Goal: Information Seeking & Learning: Learn about a topic

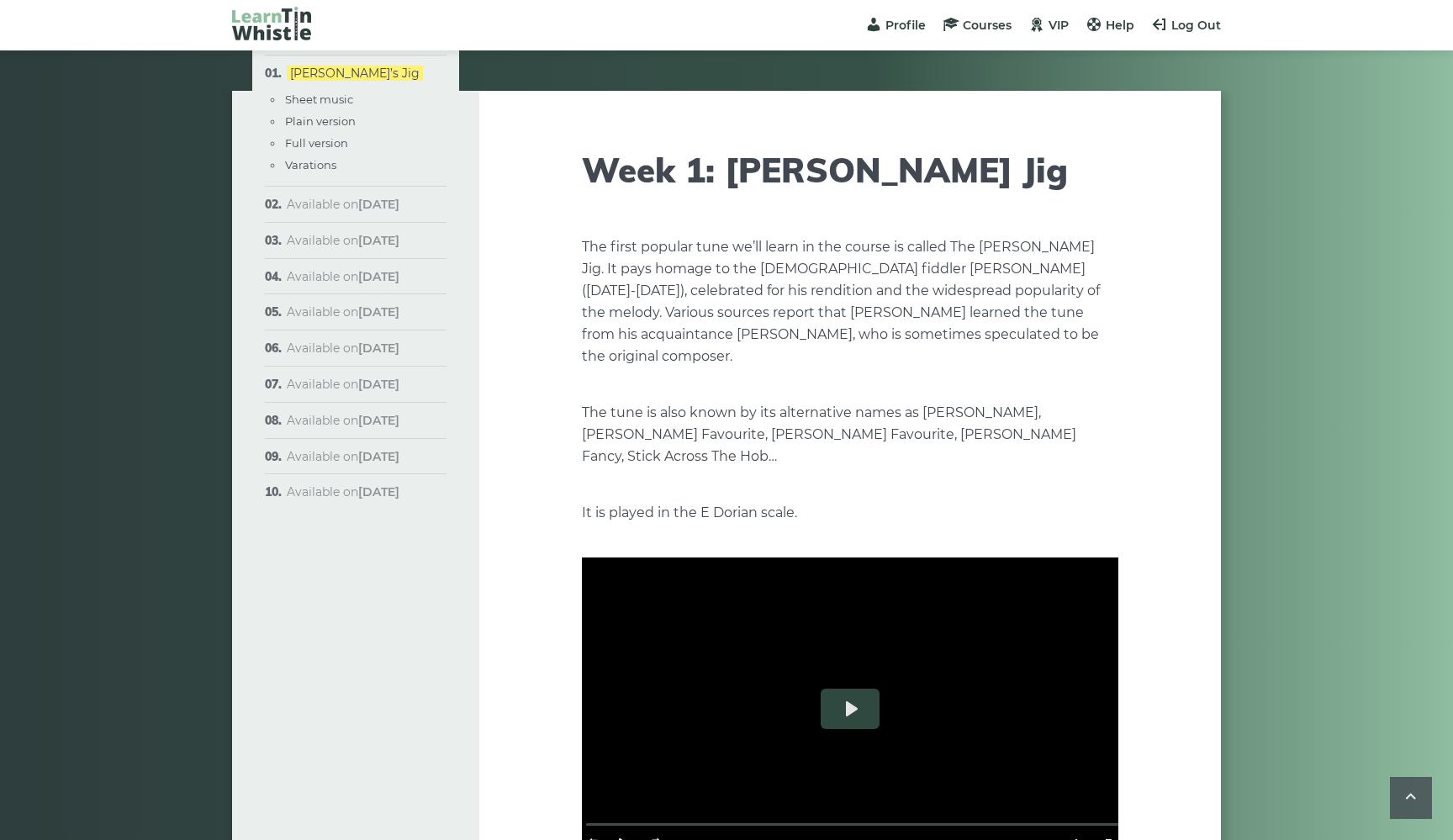
scroll to position [2428, 0]
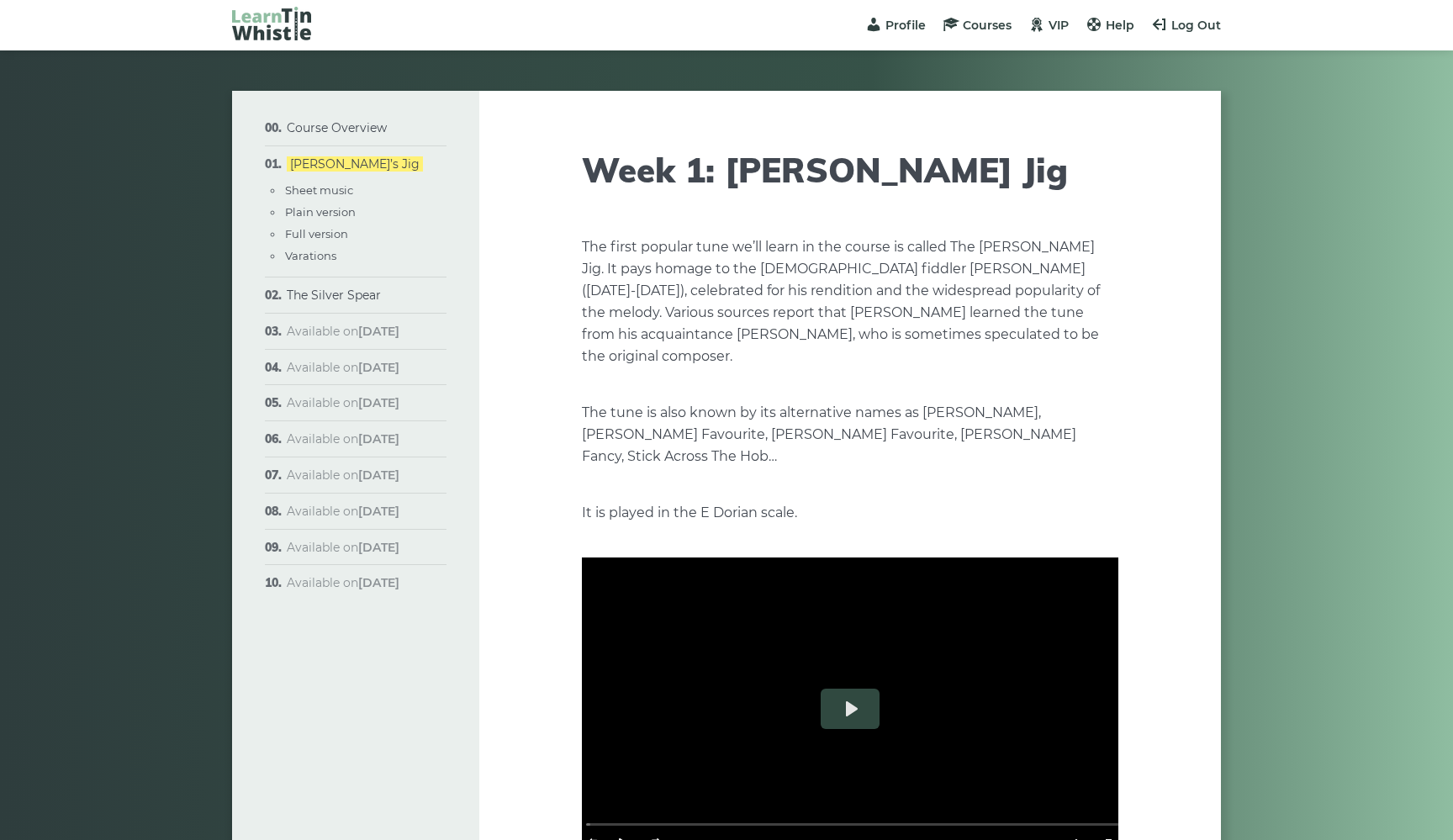
scroll to position [2428, 0]
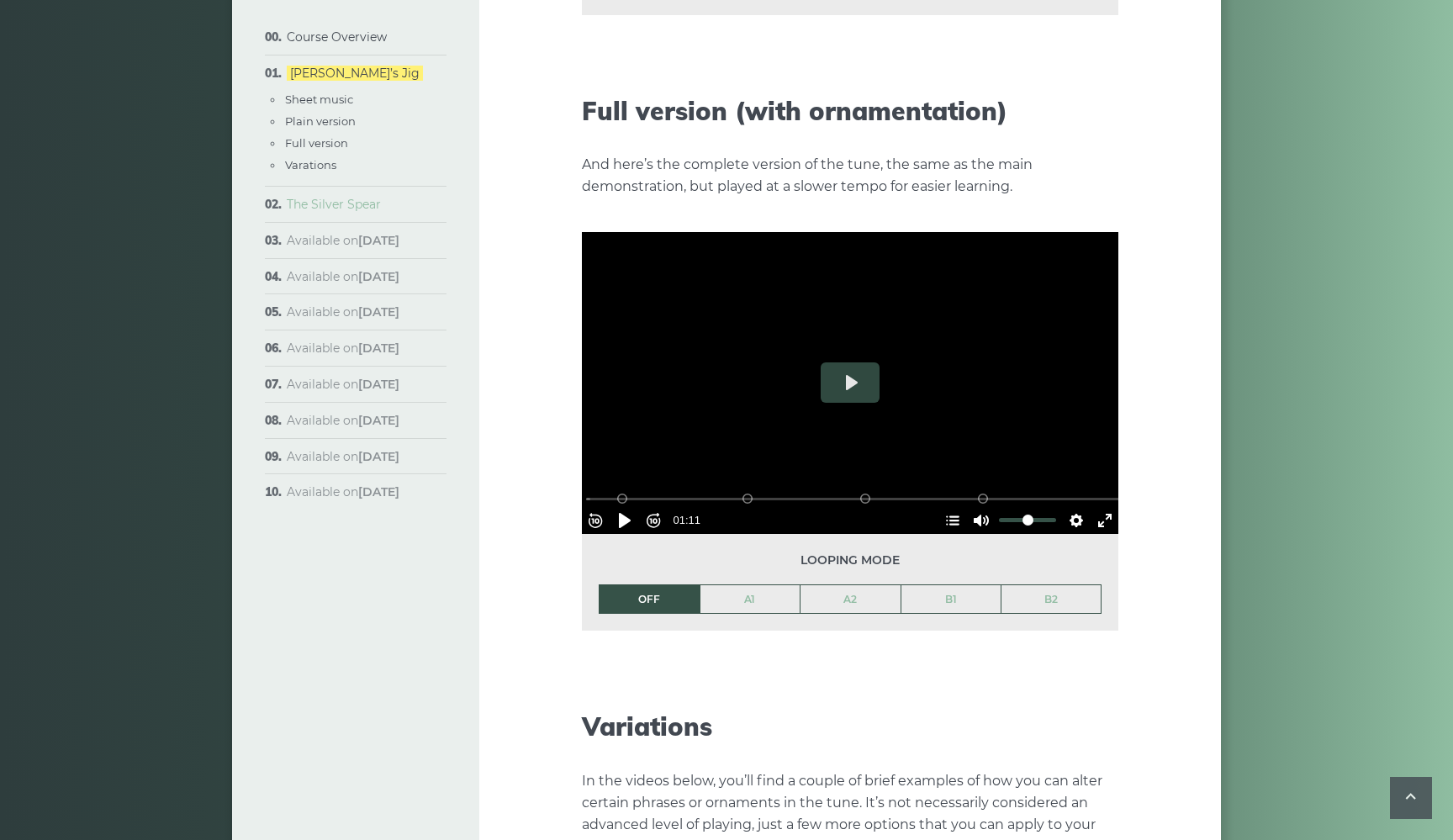
click at [337, 204] on link "The Silver Spear" at bounding box center [334, 204] width 94 height 15
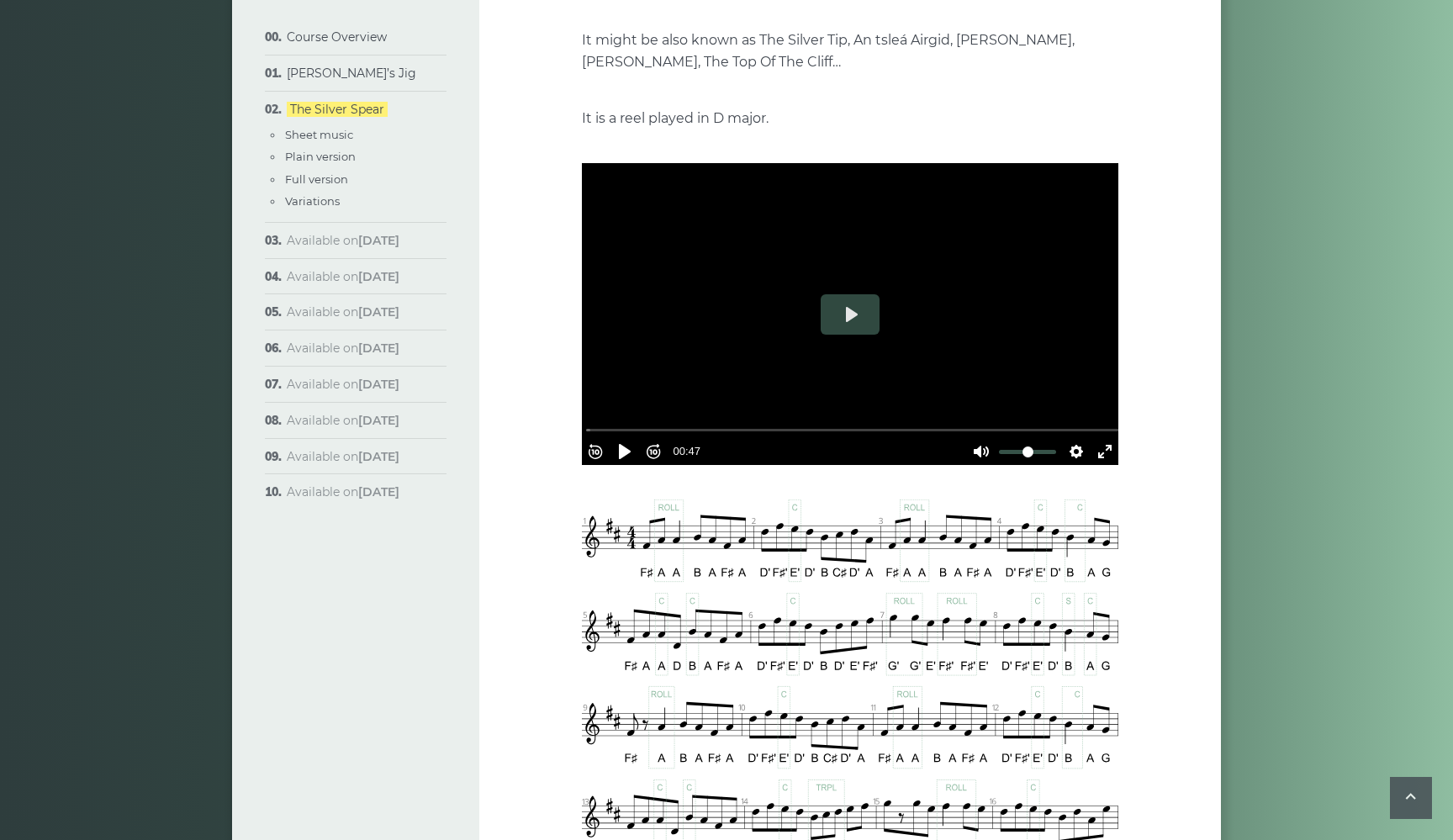
scroll to position [408, 0]
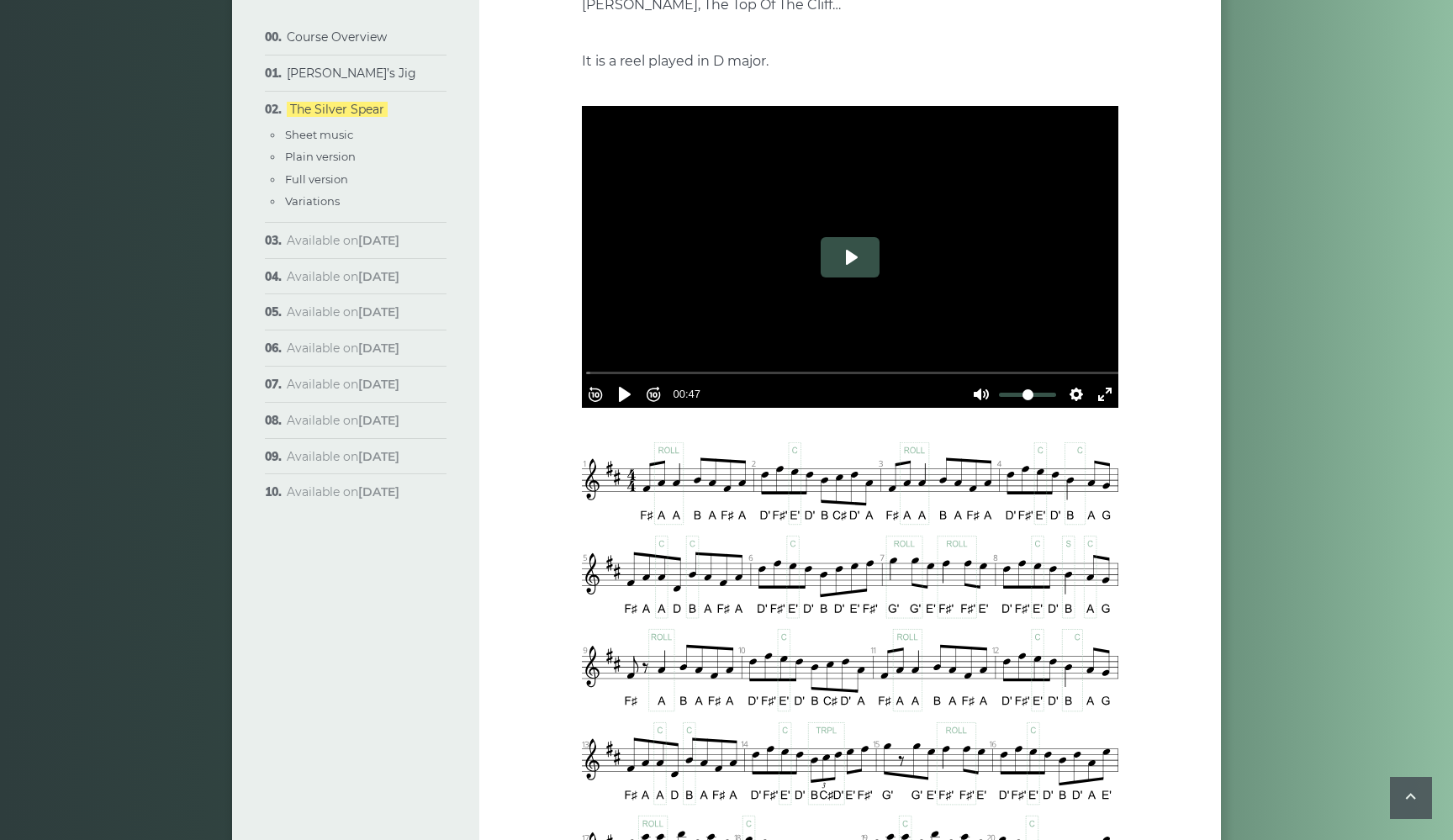
click at [854, 261] on button "Play" at bounding box center [851, 257] width 59 height 41
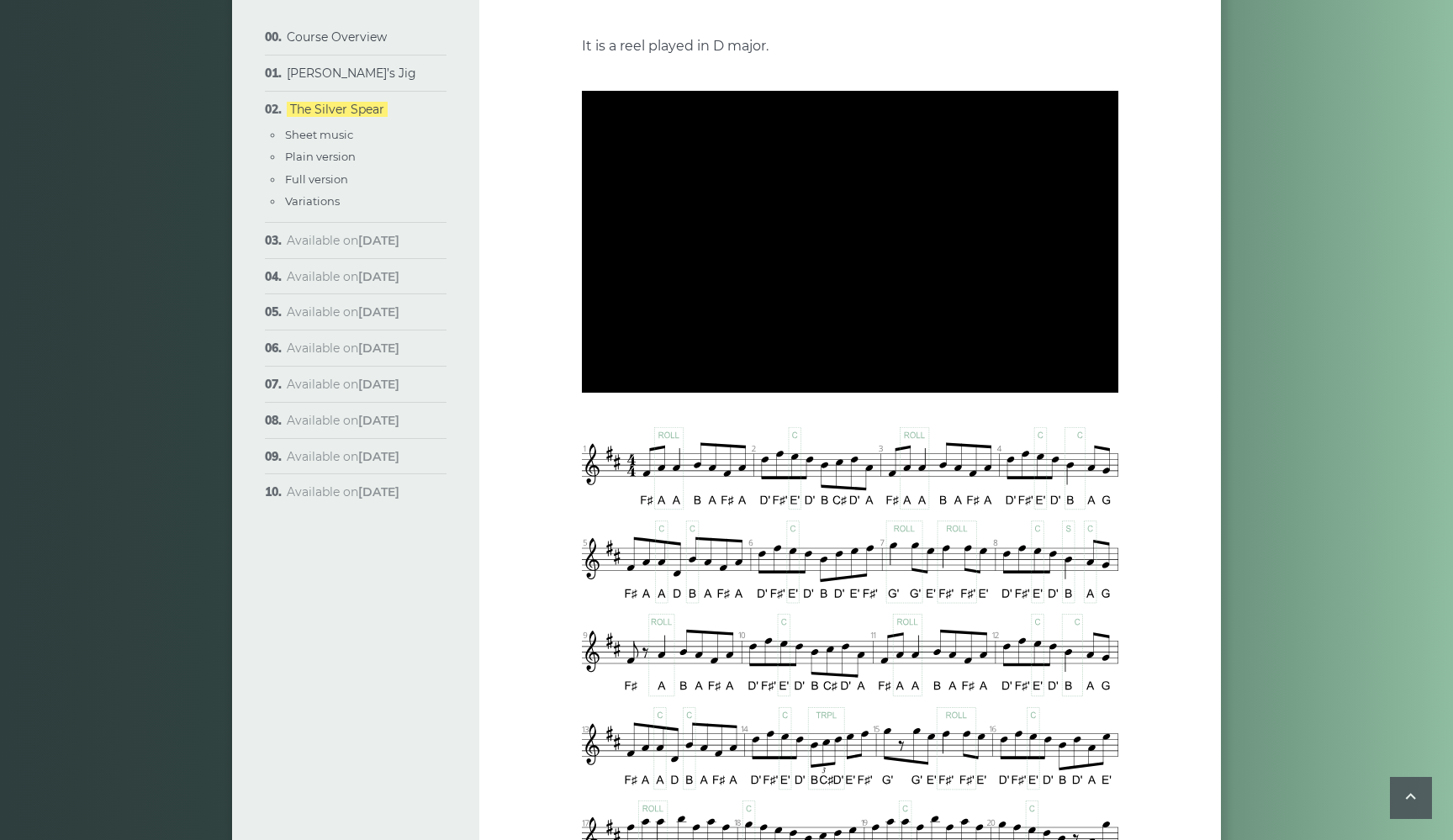
scroll to position [433, 0]
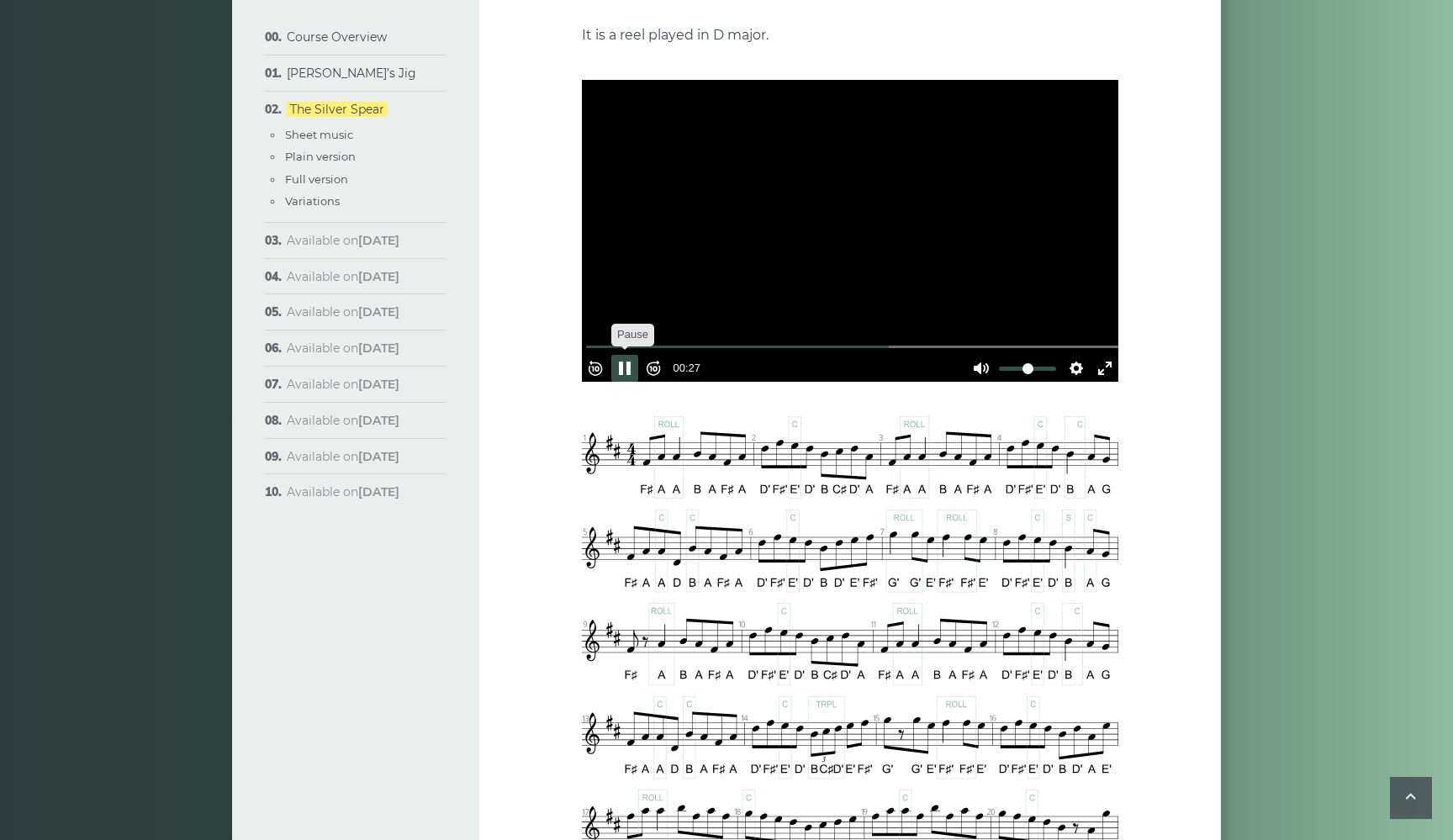
click at [631, 358] on button "Pause Play" at bounding box center [625, 368] width 27 height 27
type input "*****"
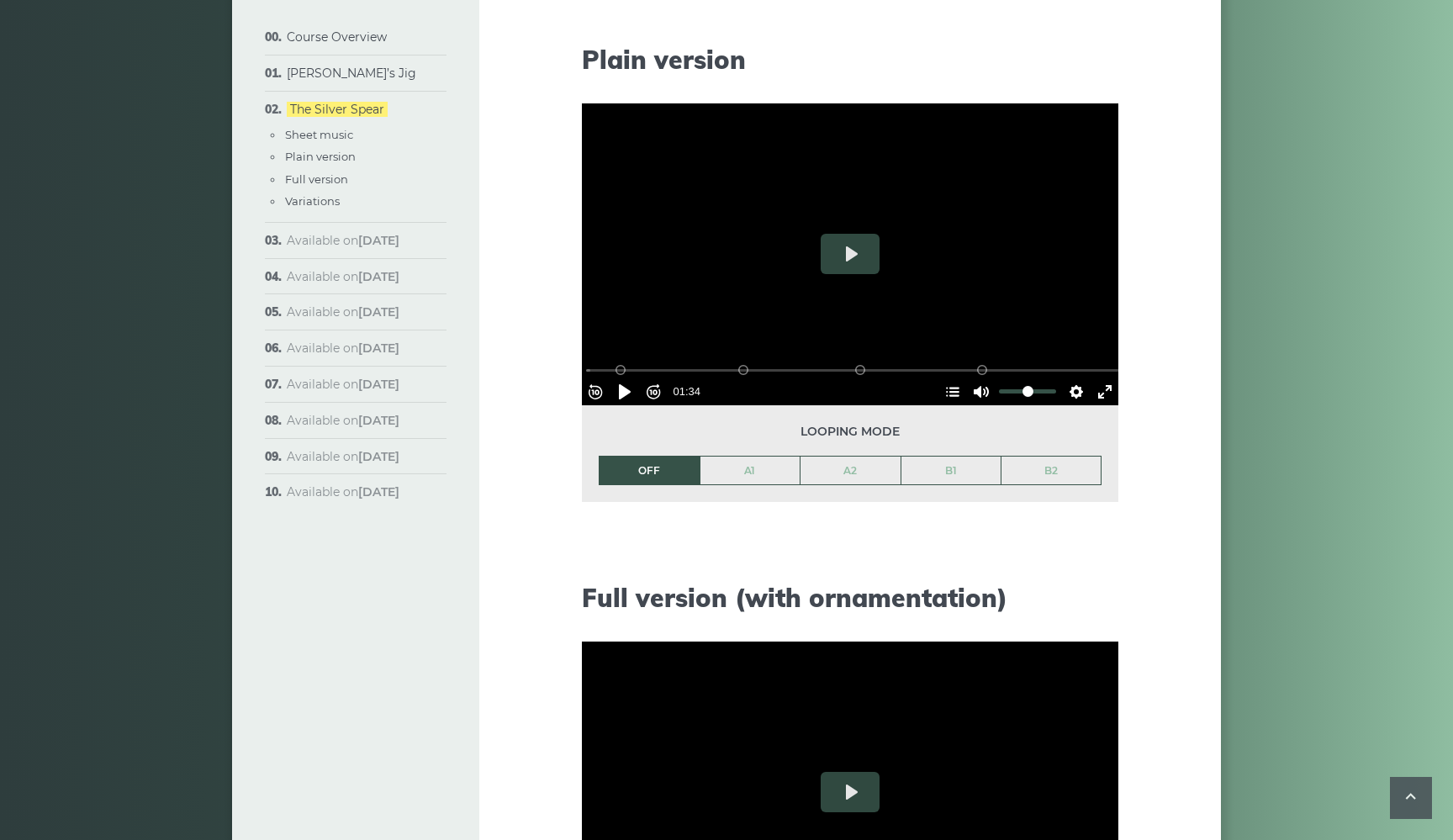
scroll to position [1703, 0]
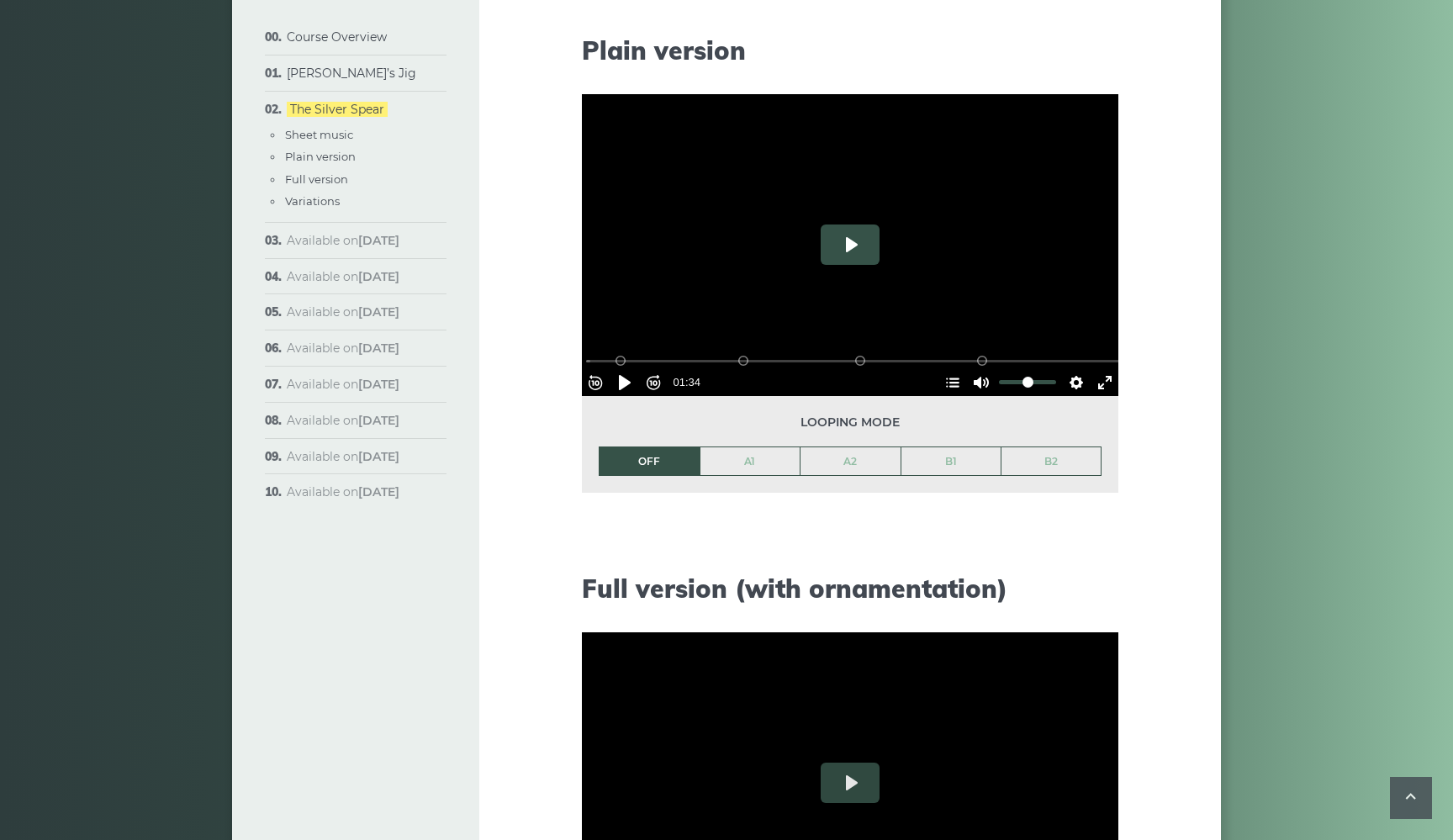
click at [845, 252] on button "Play" at bounding box center [851, 244] width 59 height 41
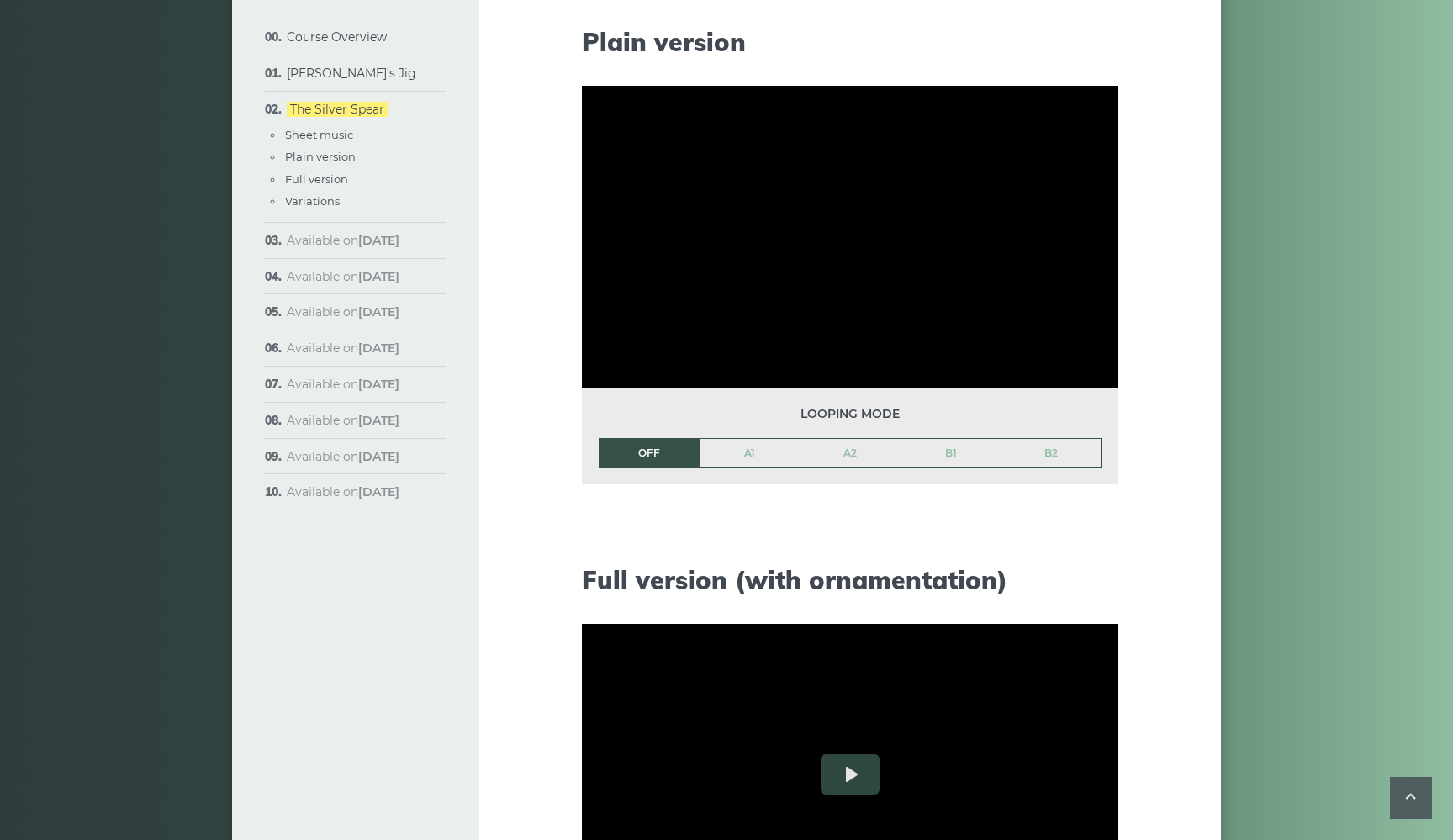
scroll to position [1701, 0]
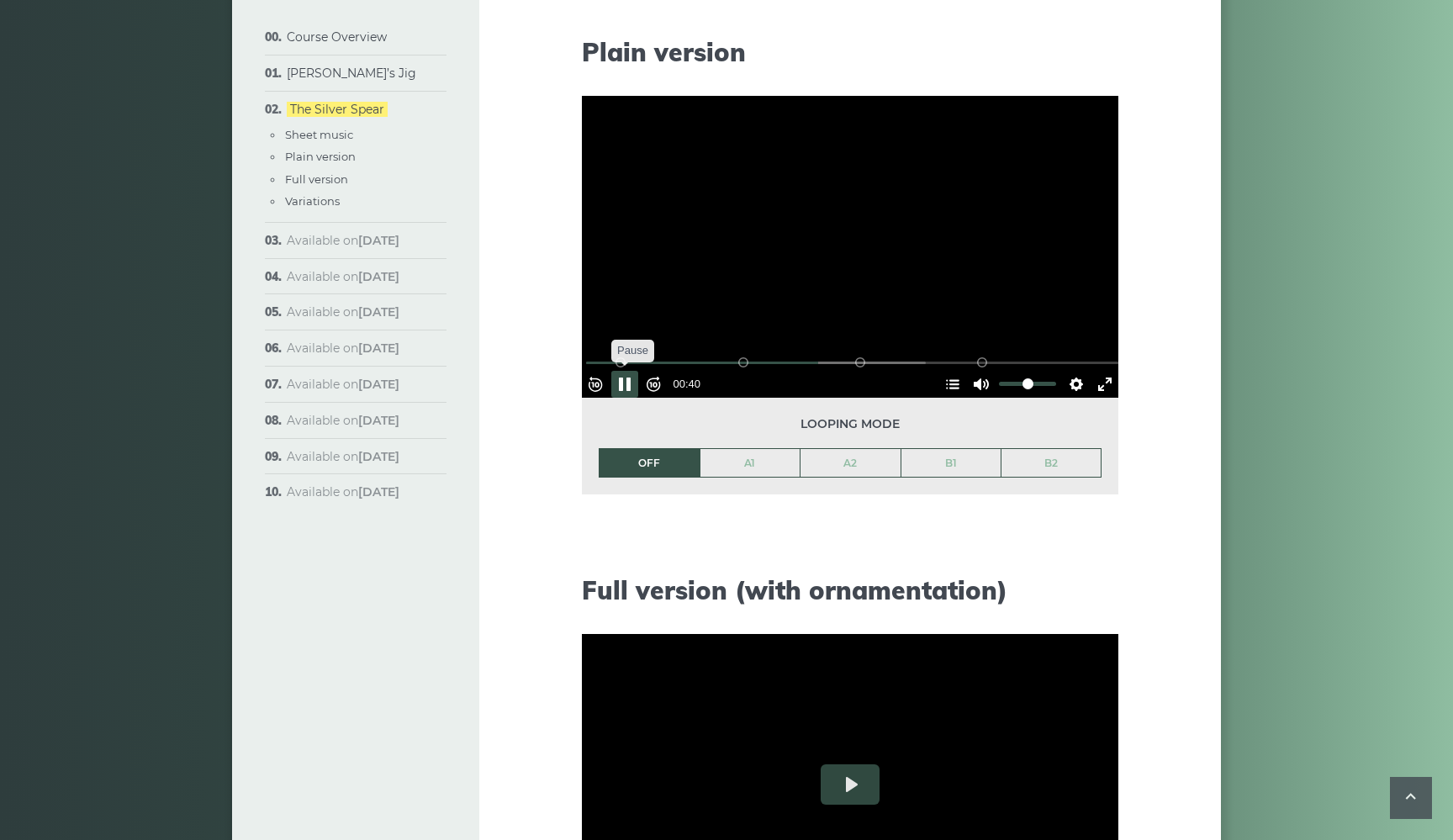
click at [627, 379] on button "Pause Play" at bounding box center [625, 384] width 27 height 27
type input "****"
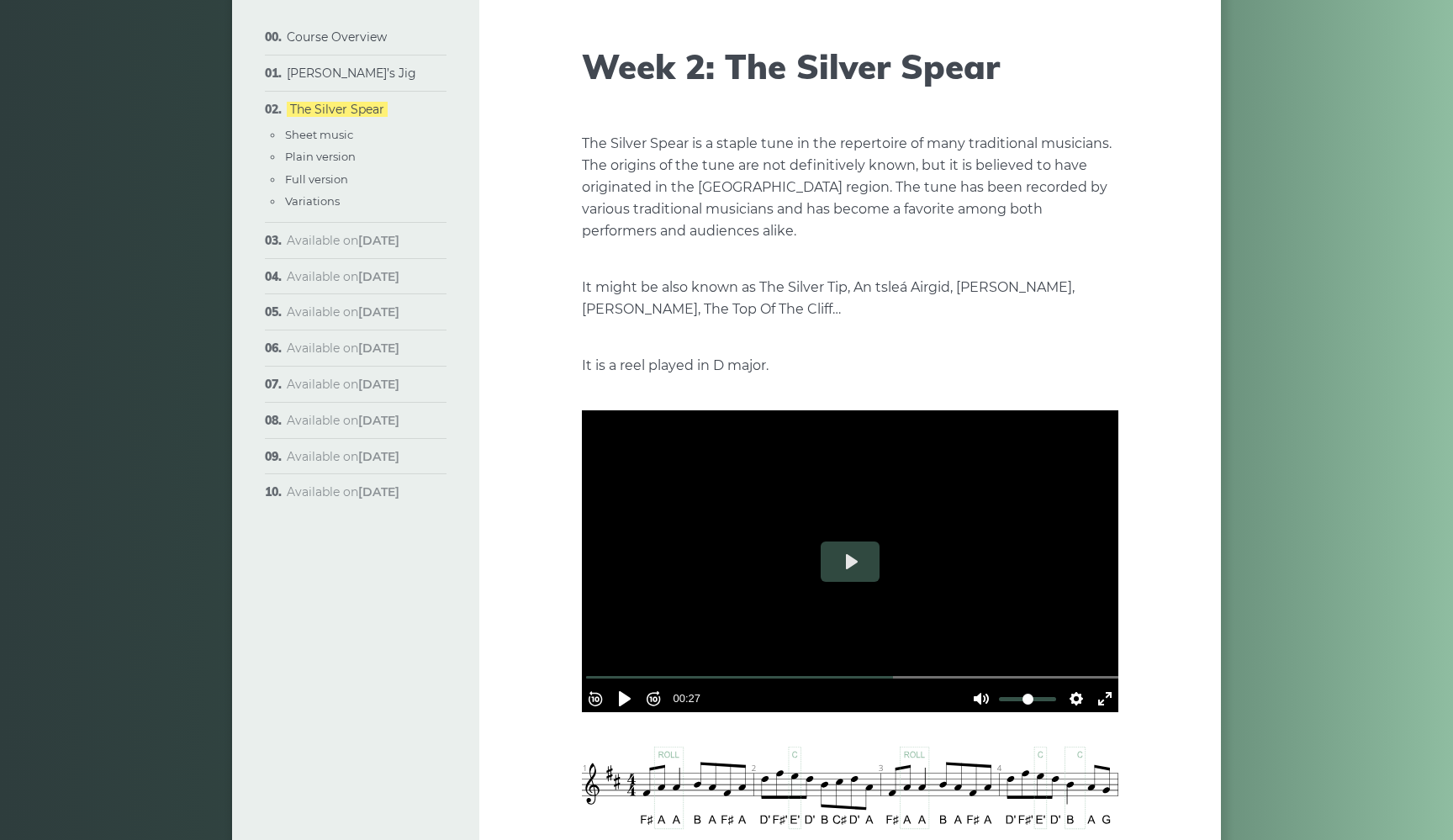
scroll to position [105, 0]
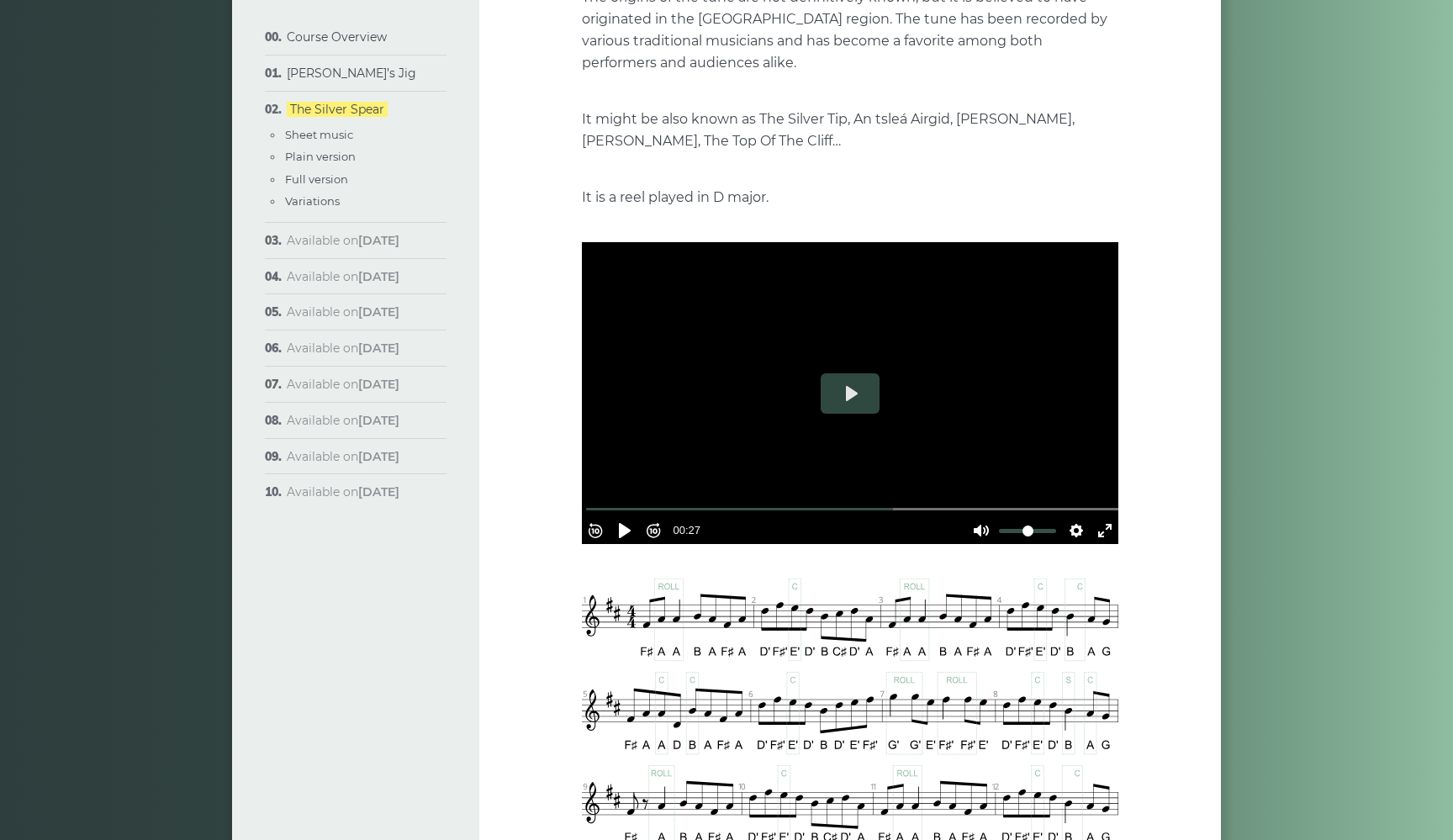
scroll to position [330, 0]
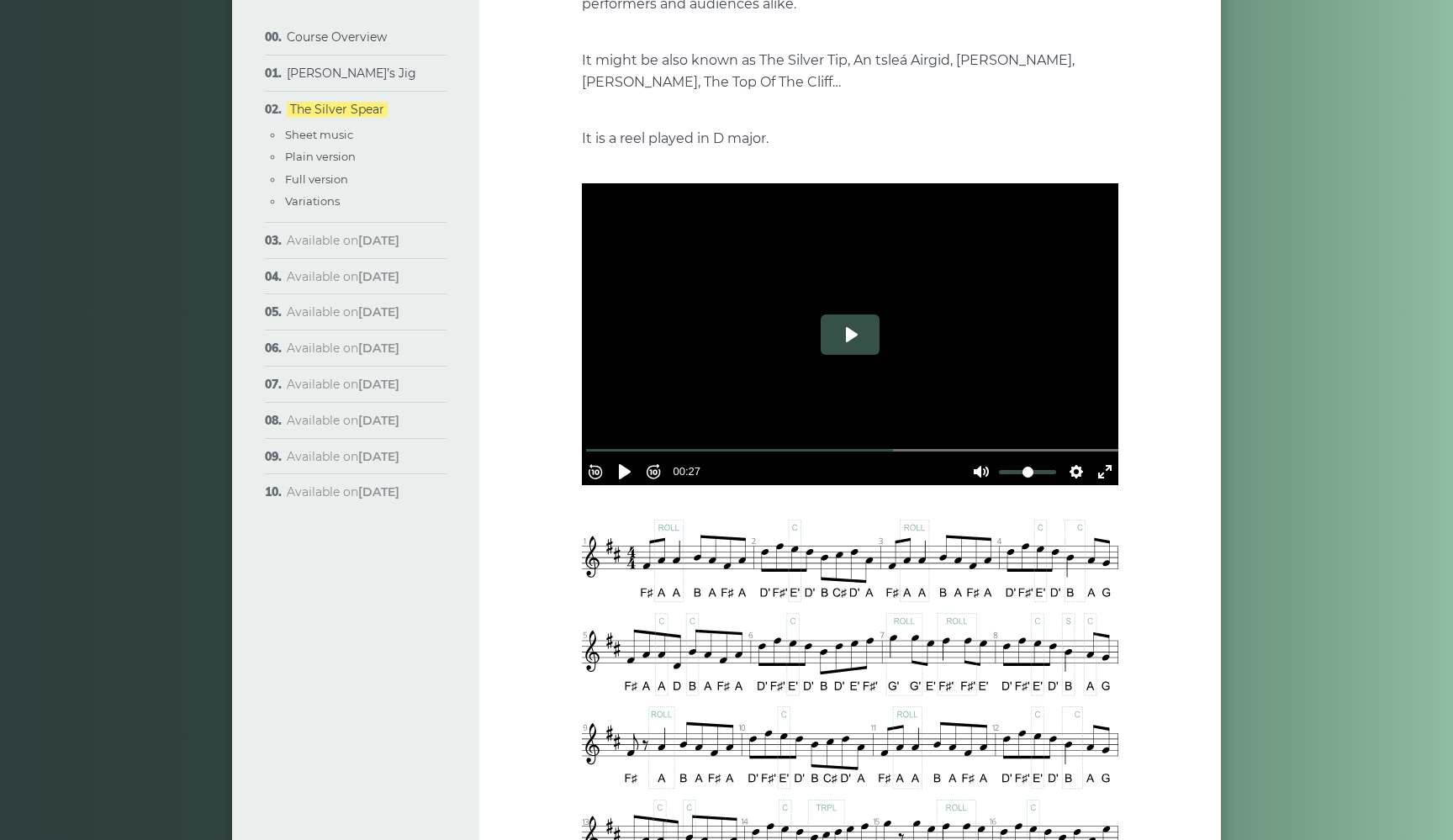
click at [840, 329] on button "Play" at bounding box center [851, 335] width 59 height 41
click at [825, 338] on div at bounding box center [851, 334] width 537 height 302
type input "*****"
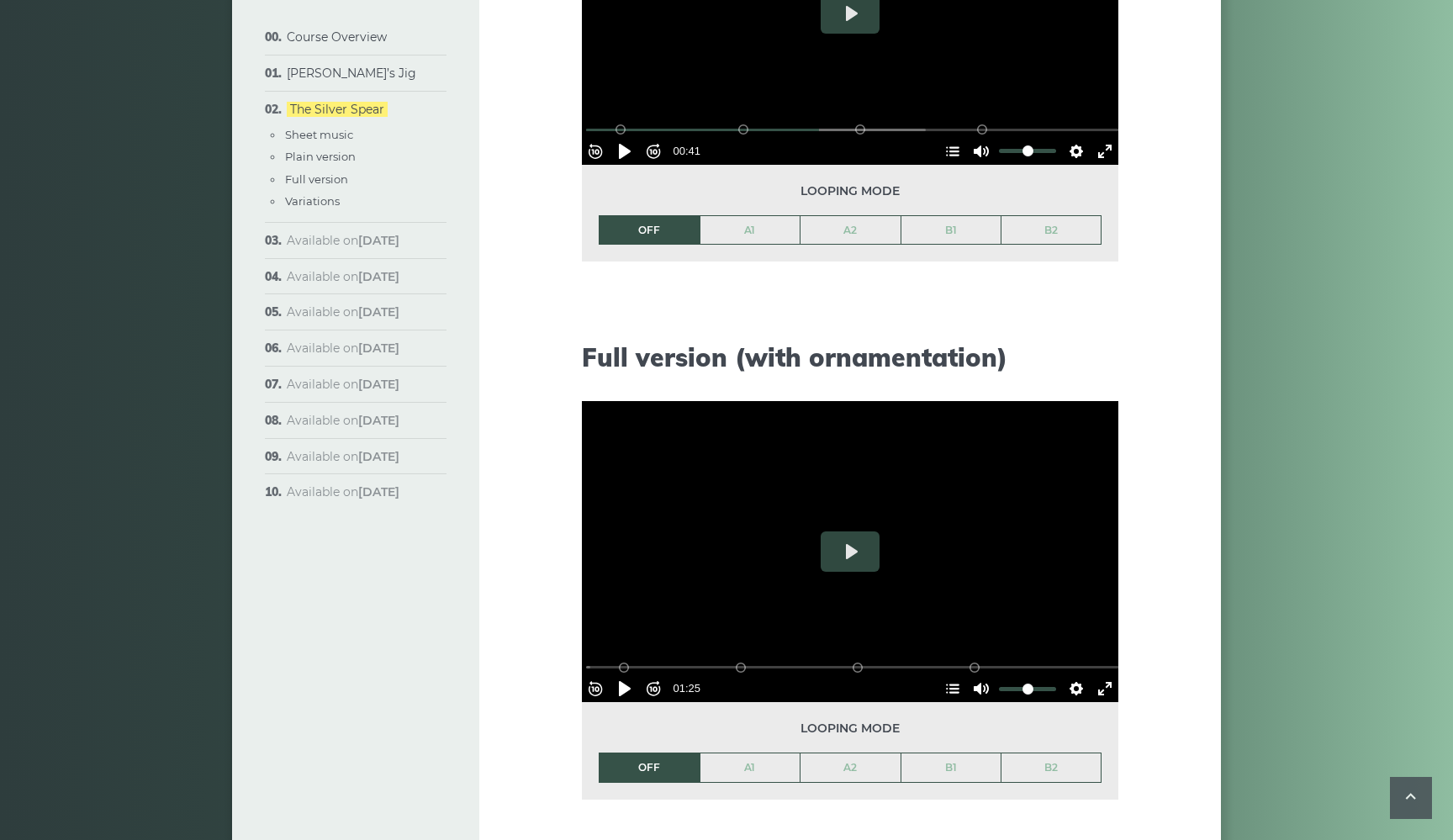
scroll to position [1938, 0]
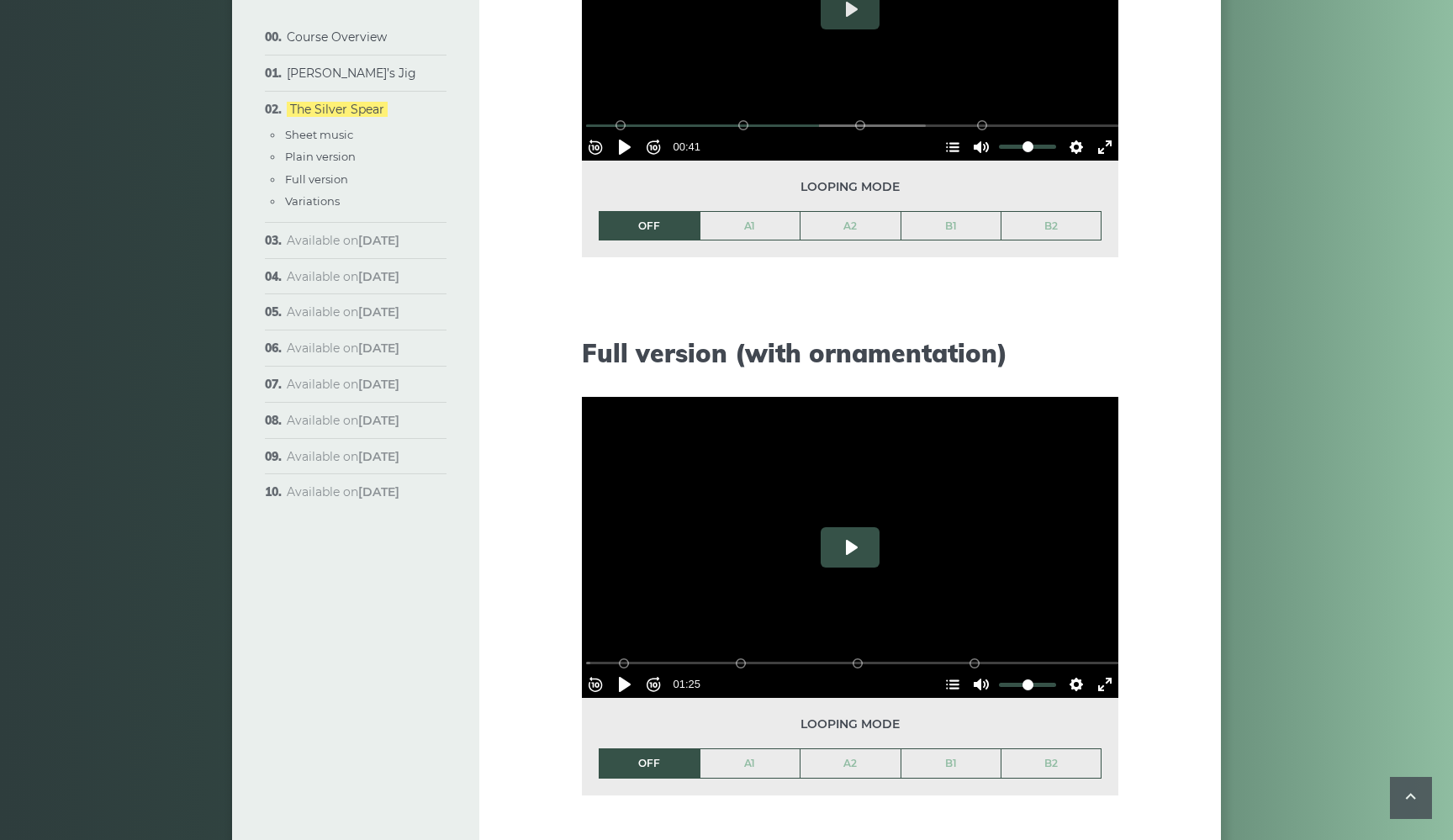
click at [841, 546] on button "Play" at bounding box center [851, 547] width 59 height 41
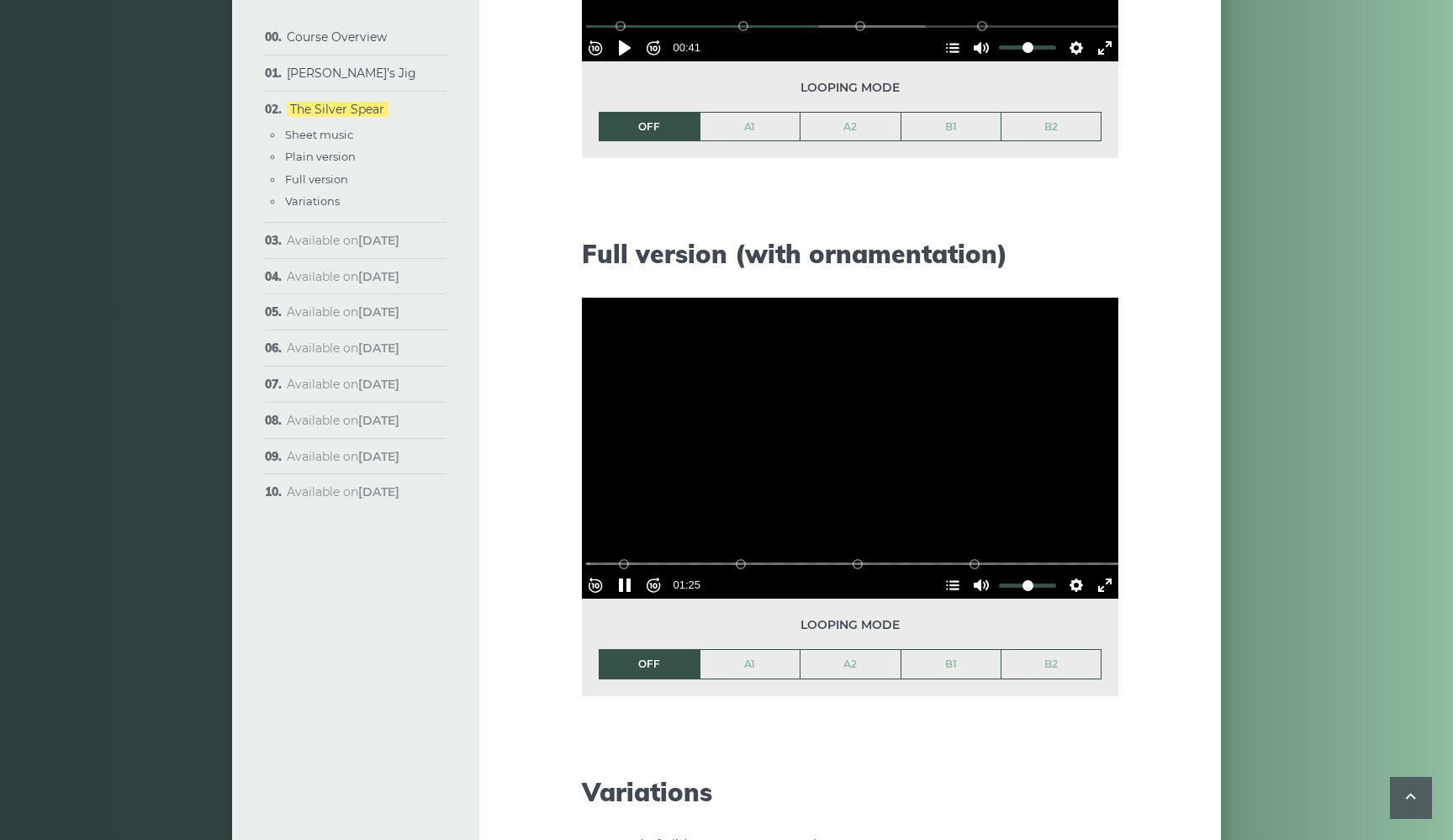
scroll to position [2040, 0]
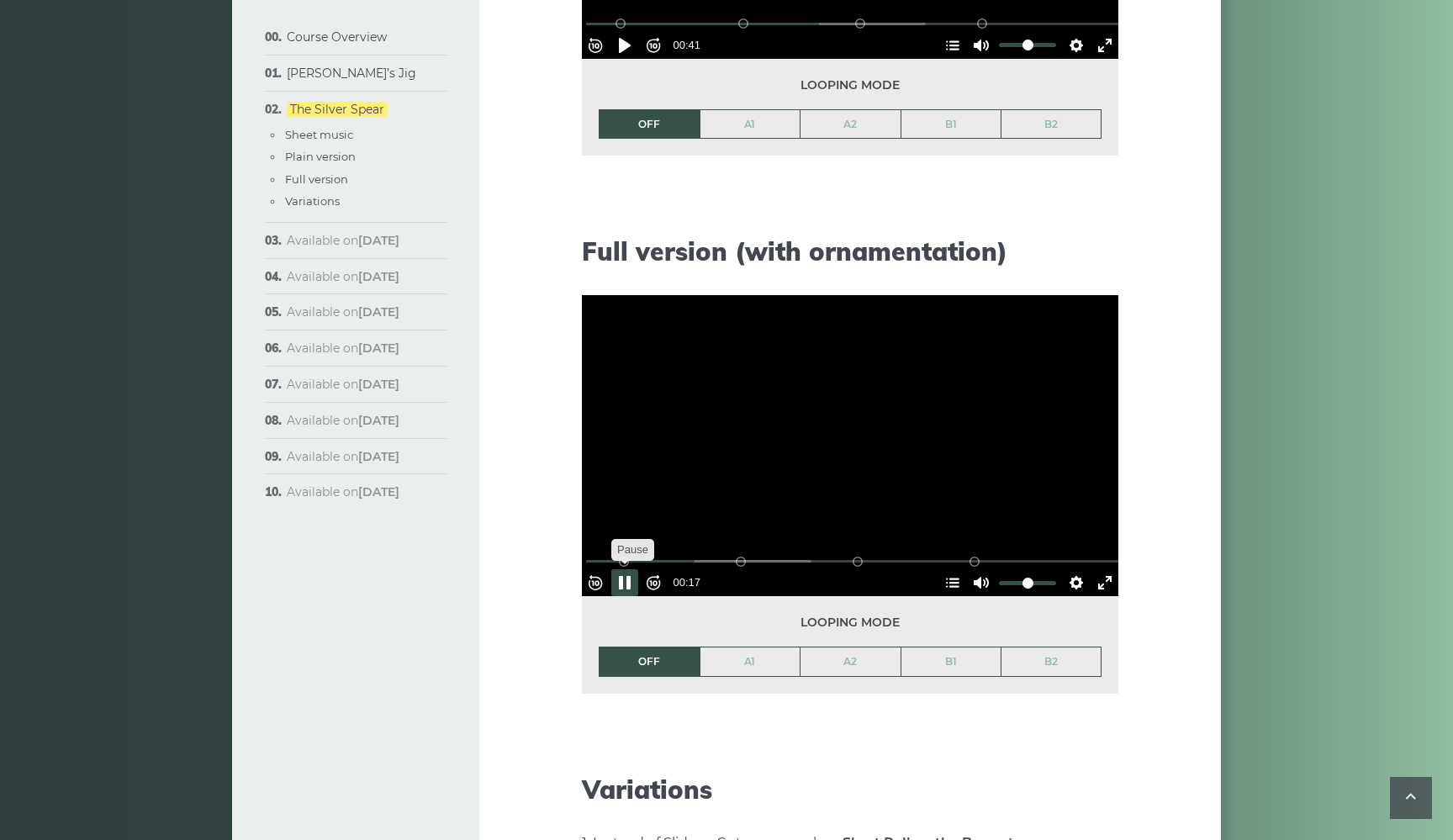
click at [632, 574] on button "Pause Play" at bounding box center [625, 582] width 27 height 27
type input "*****"
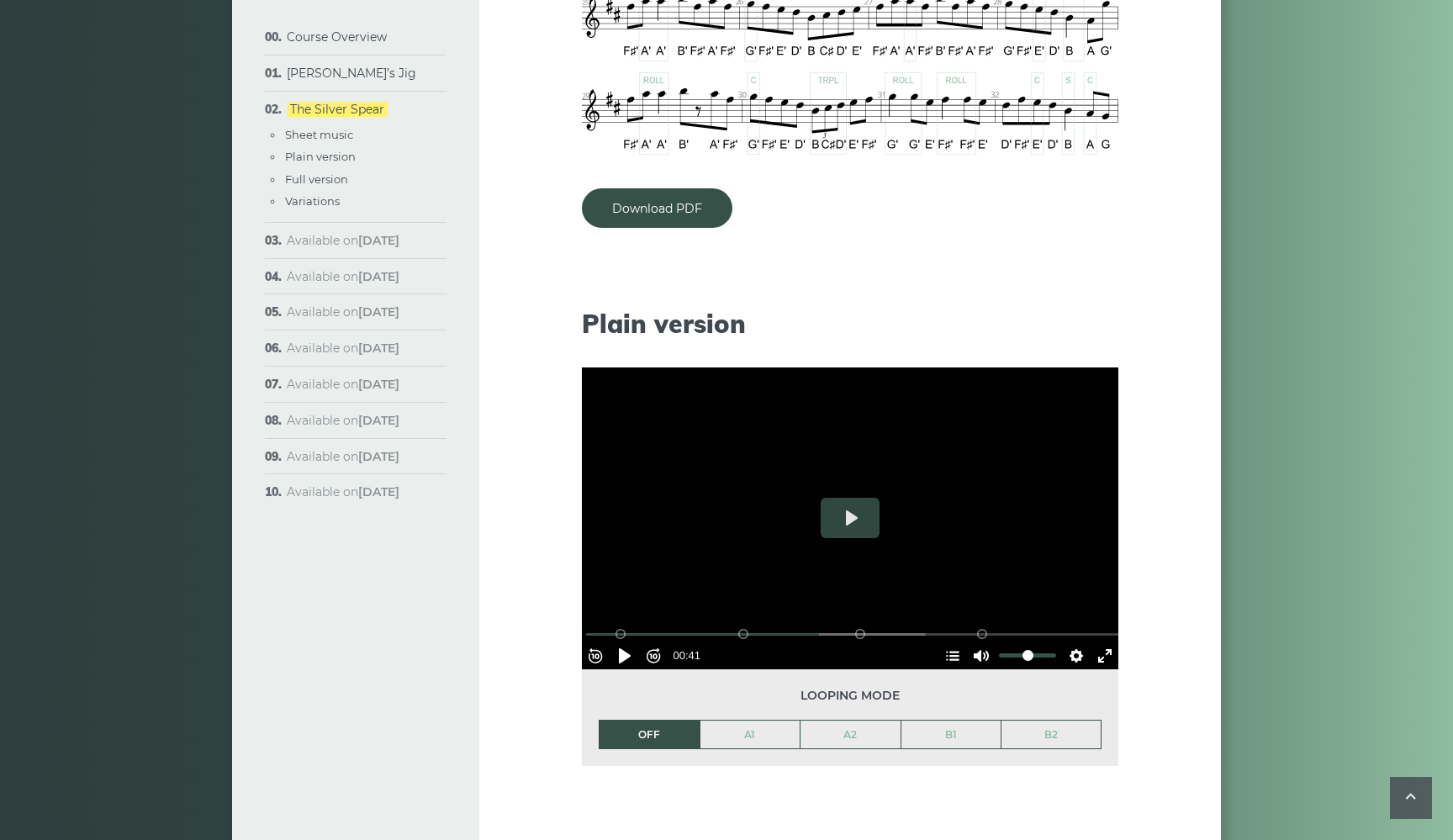
scroll to position [1259, 0]
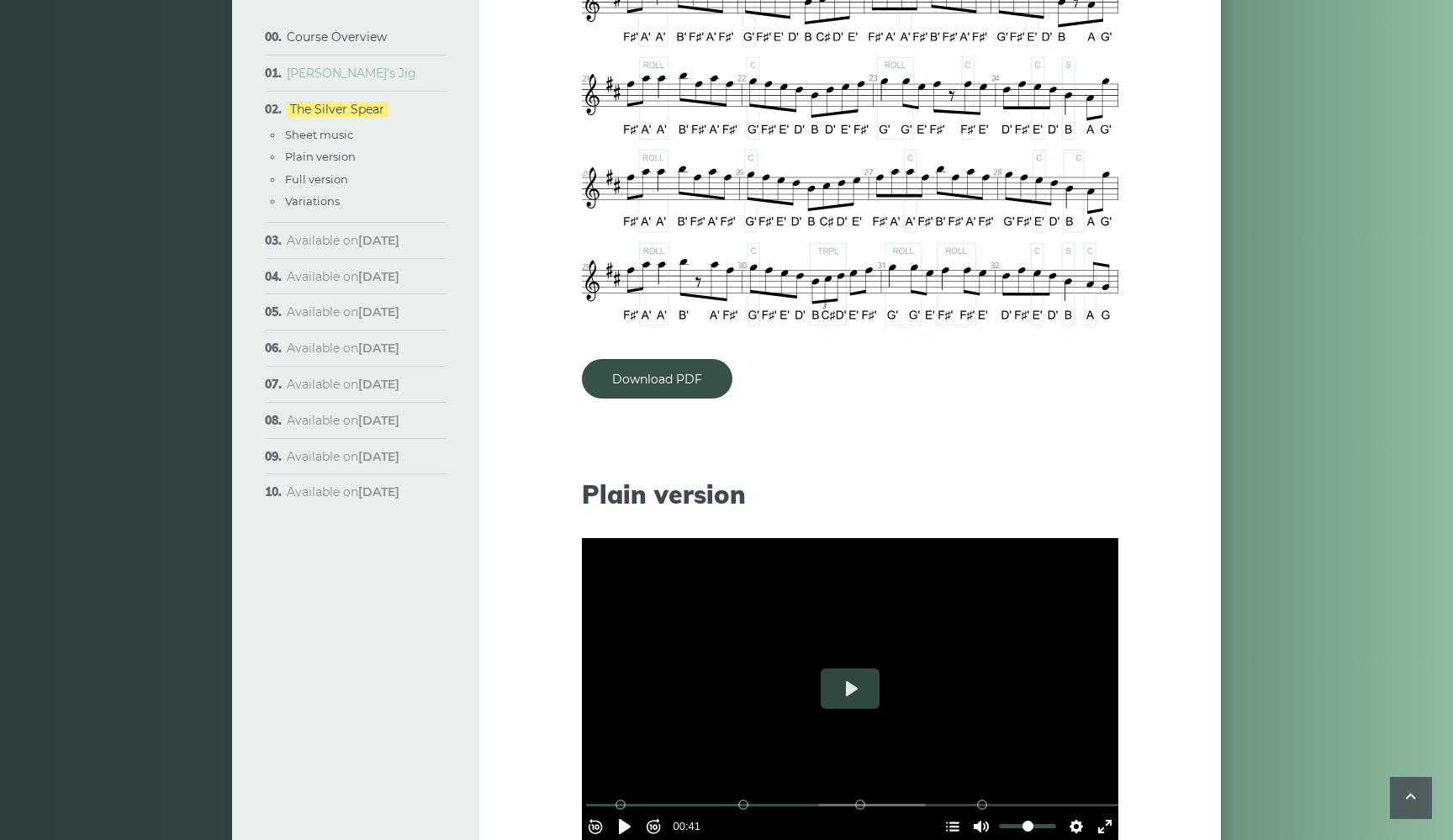
click at [350, 73] on link "[PERSON_NAME]’s Jig" at bounding box center [351, 73] width 129 height 15
